Goal: Transaction & Acquisition: Download file/media

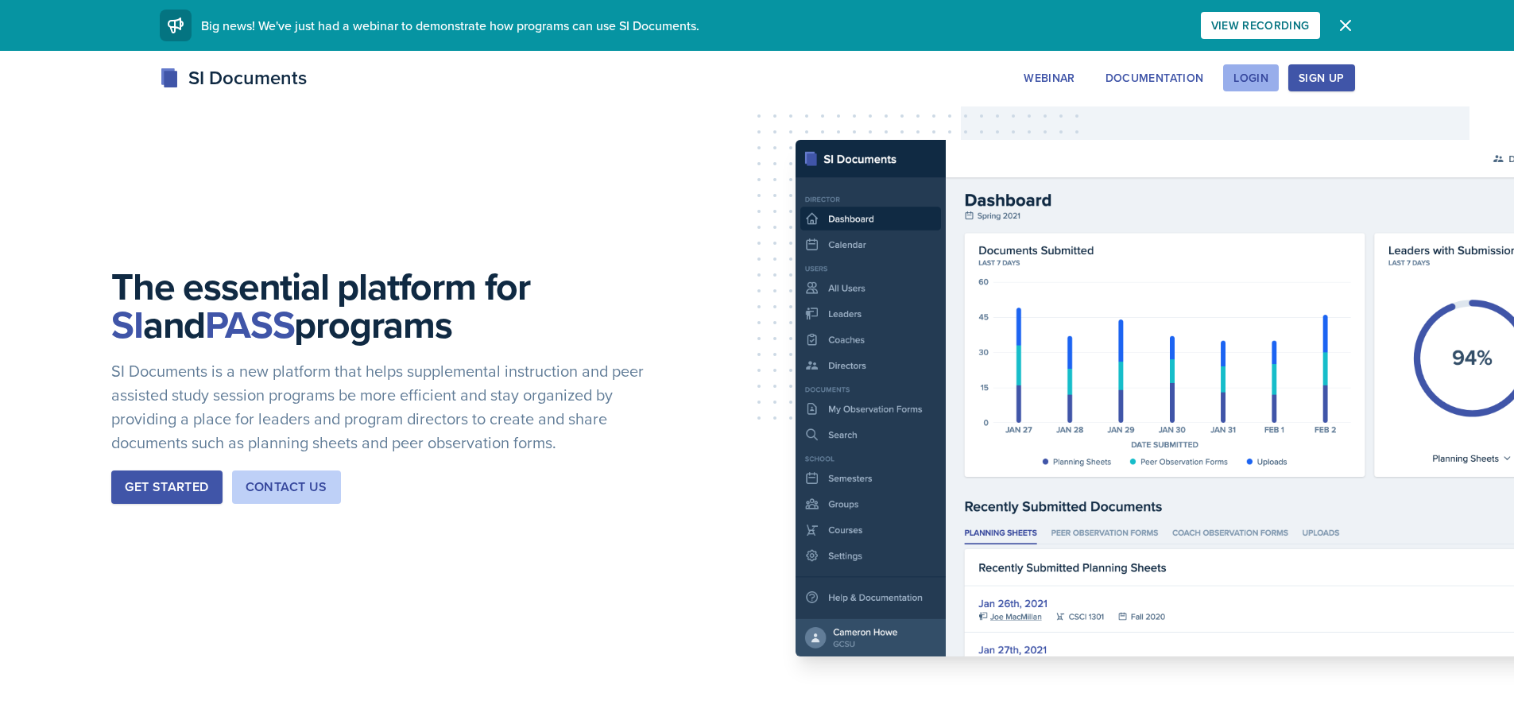
click at [1263, 72] on div "Login" at bounding box center [1250, 78] width 35 height 13
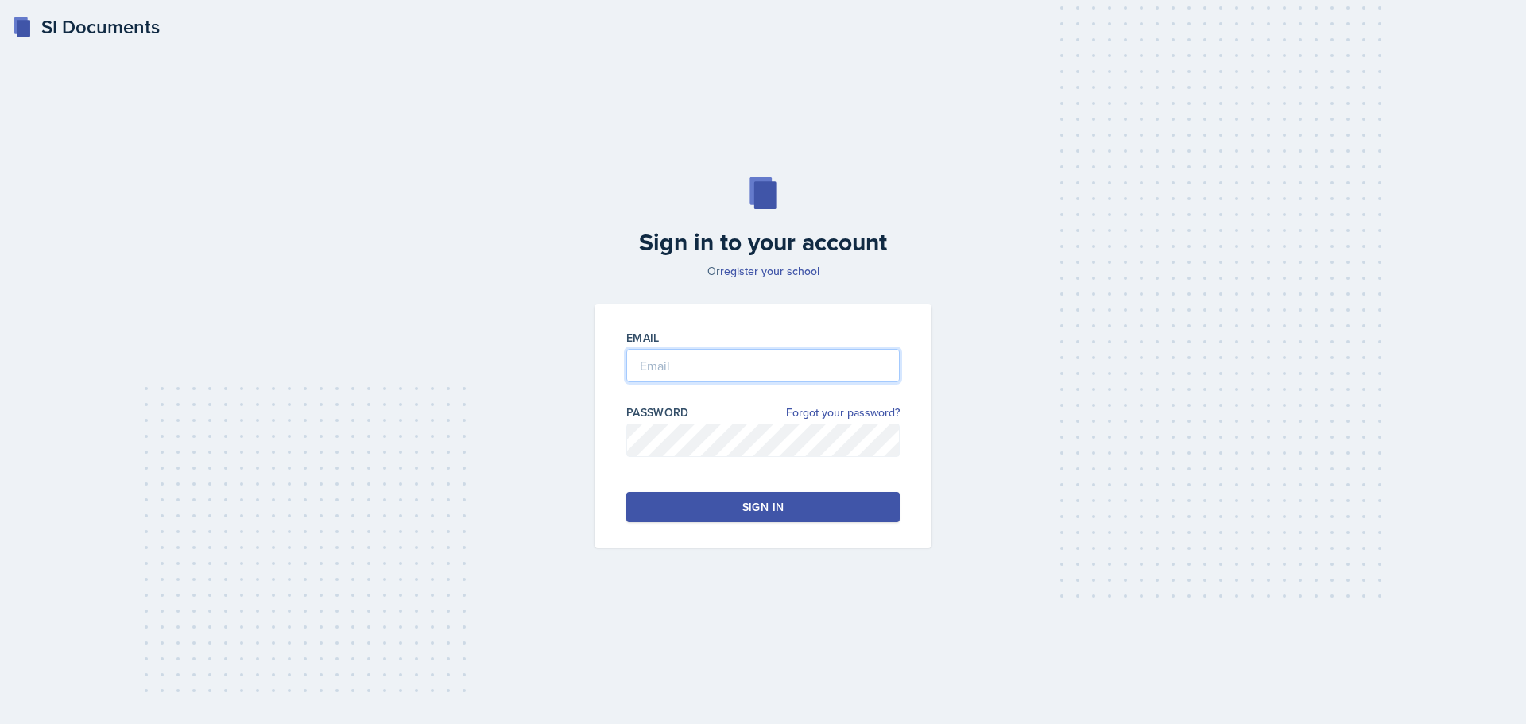
type input "[EMAIL_ADDRESS][DOMAIN_NAME]"
click at [713, 359] on input "[EMAIL_ADDRESS][DOMAIN_NAME]" at bounding box center [762, 365] width 273 height 33
click at [659, 501] on button "Sign in" at bounding box center [762, 507] width 273 height 30
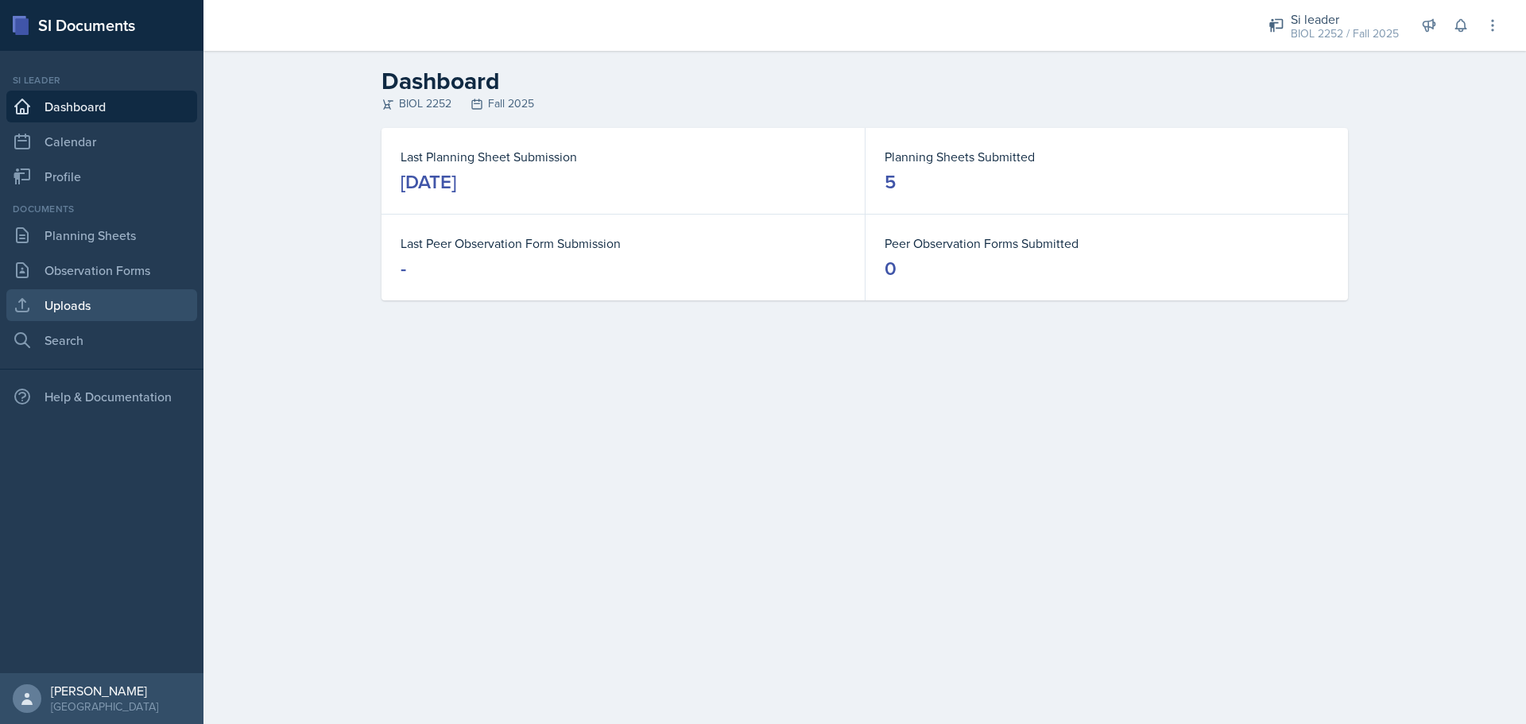
click at [94, 304] on link "Uploads" at bounding box center [101, 305] width 191 height 32
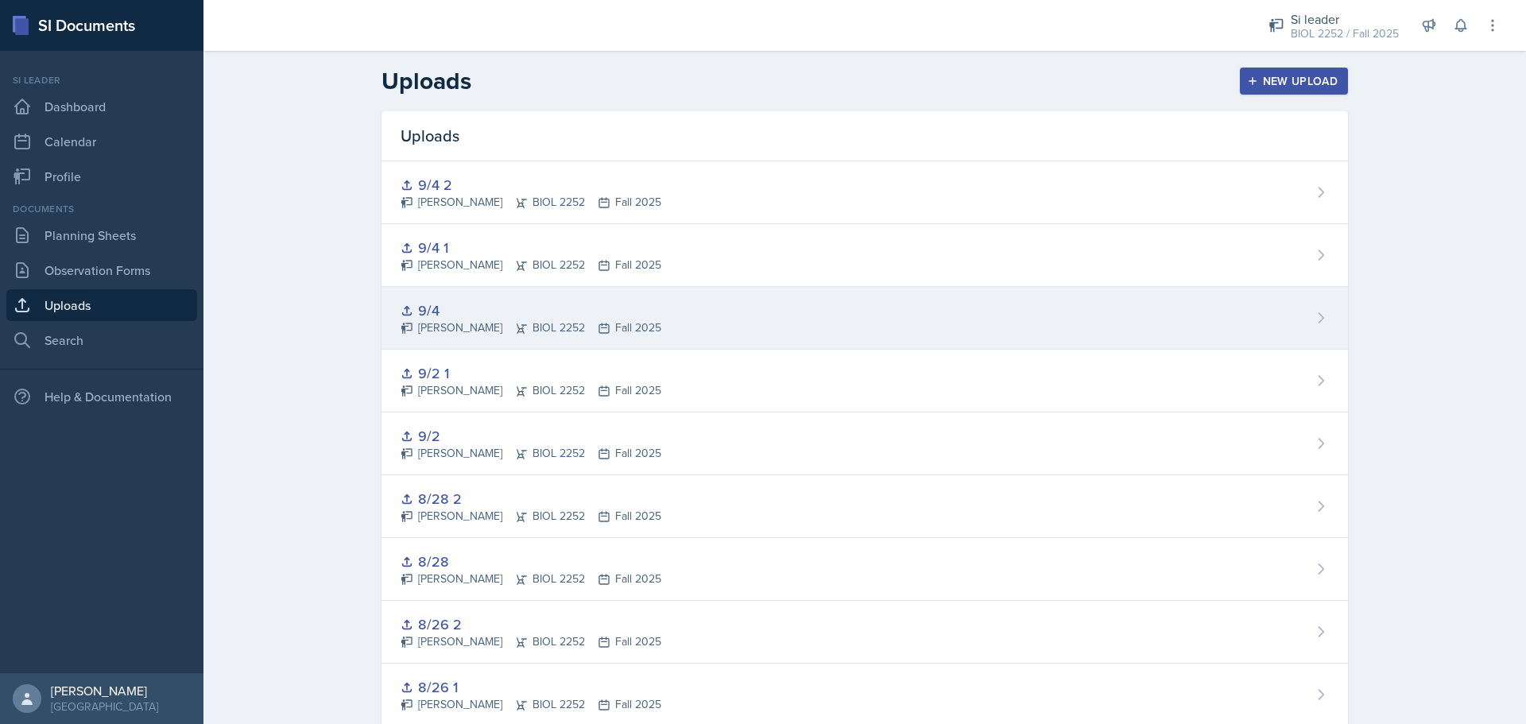
click at [427, 308] on div "9/4" at bounding box center [530, 310] width 261 height 21
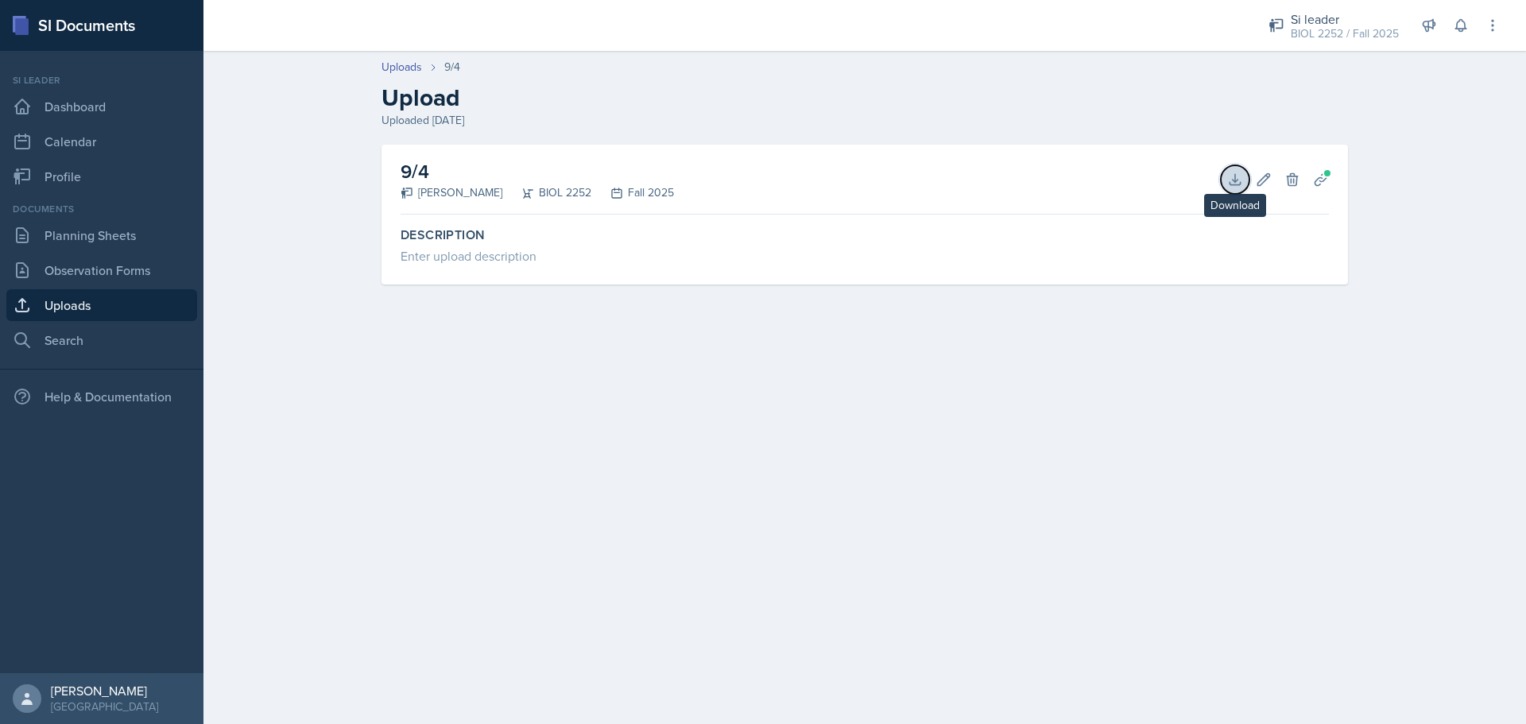
click at [1233, 183] on icon at bounding box center [1235, 180] width 16 height 16
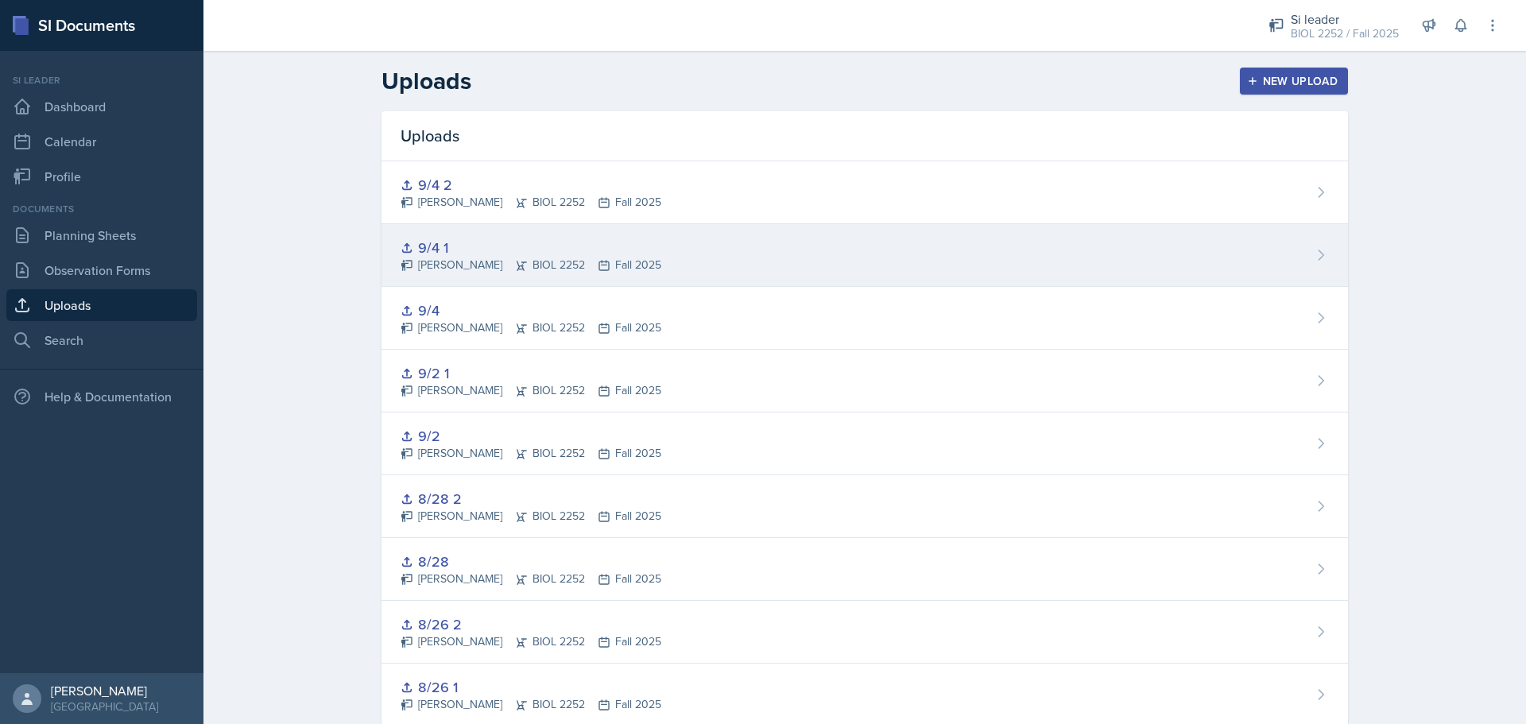
click at [515, 261] on icon at bounding box center [521, 265] width 13 height 13
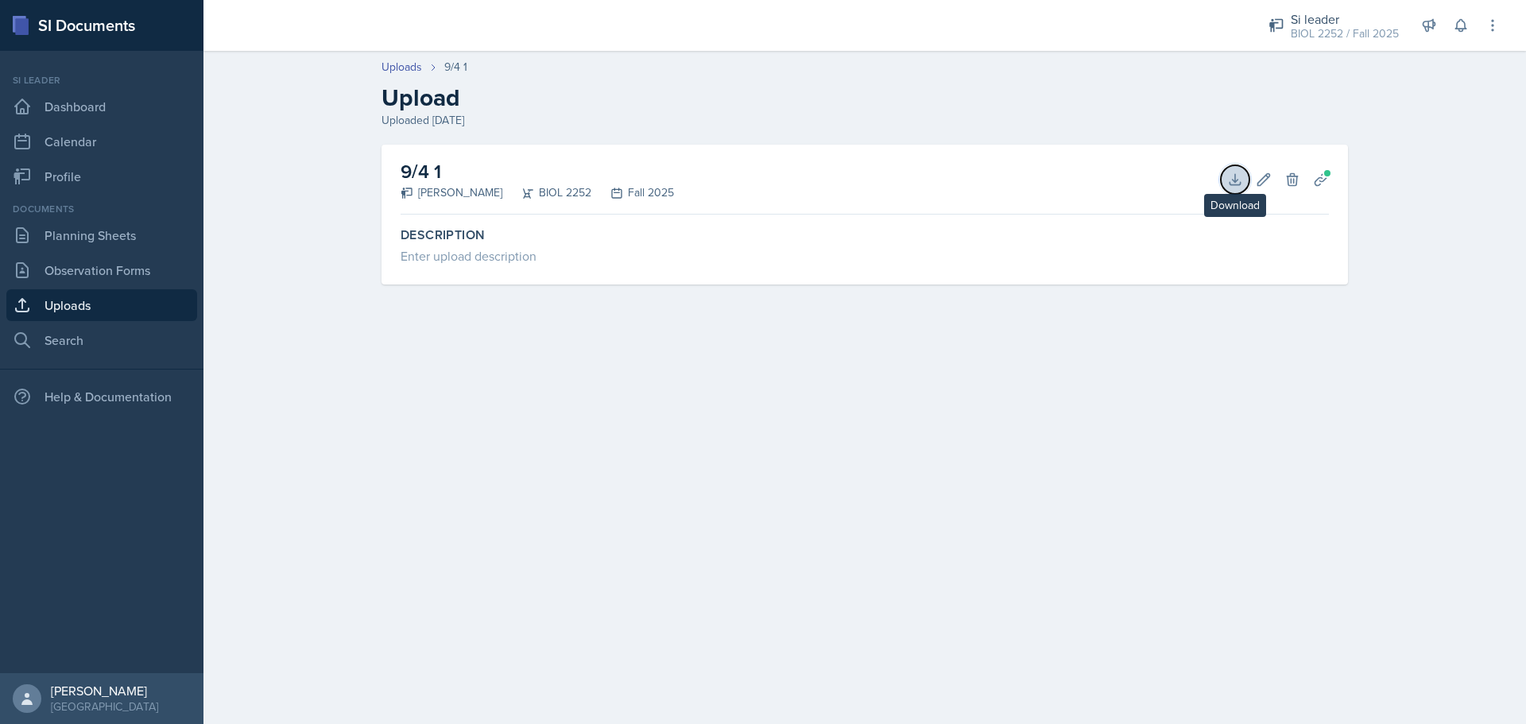
click at [1243, 187] on button "Download" at bounding box center [1234, 179] width 29 height 29
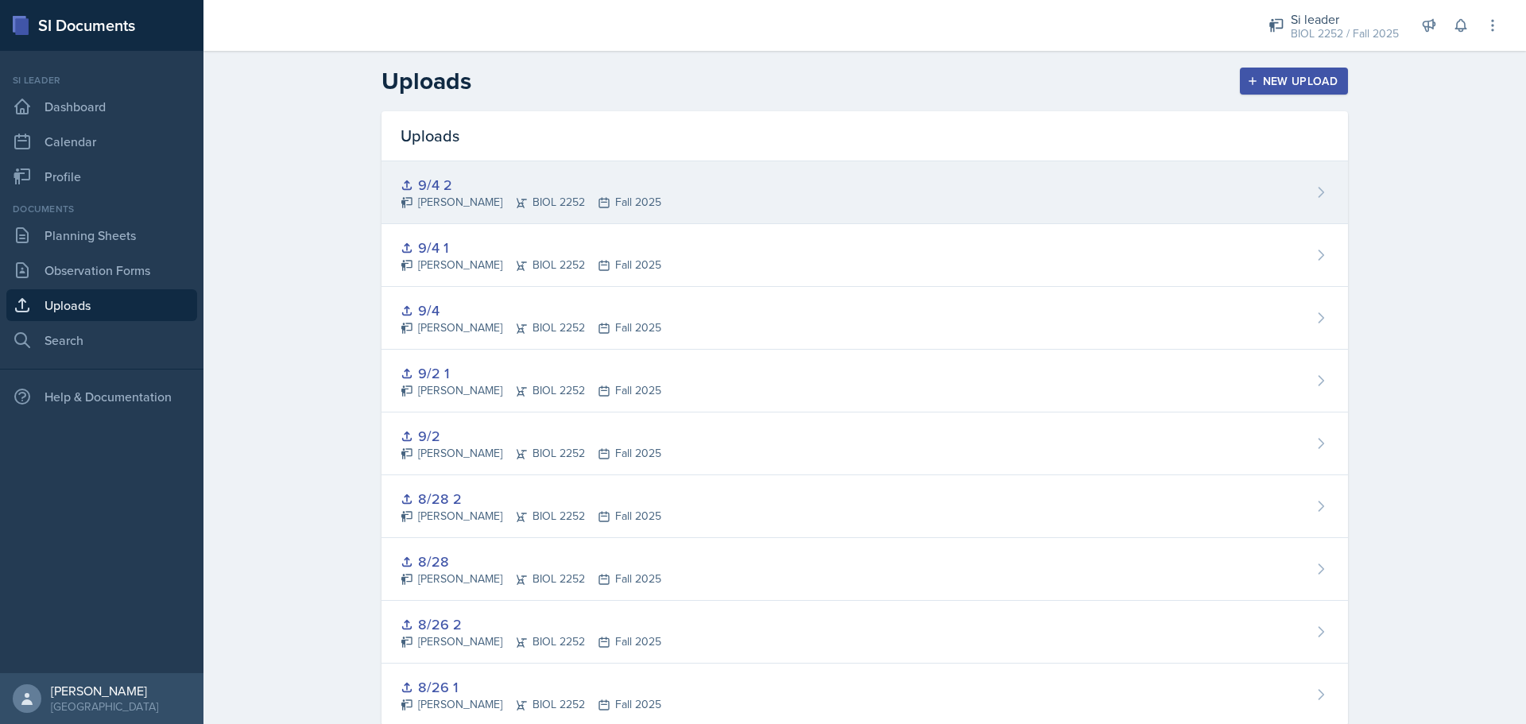
click at [515, 198] on icon at bounding box center [521, 202] width 13 height 13
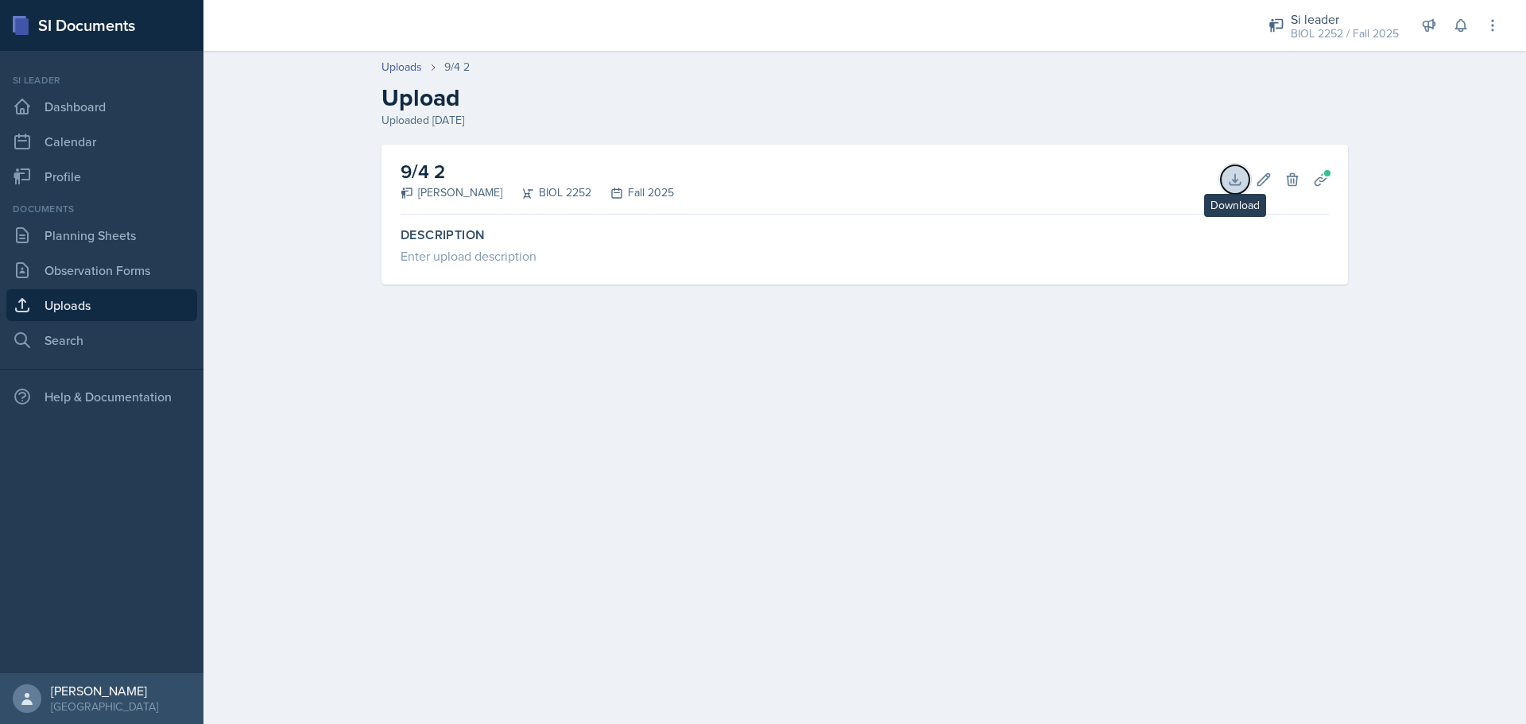
click at [1234, 188] on button "Download" at bounding box center [1234, 179] width 29 height 29
